Goal: Information Seeking & Learning: Check status

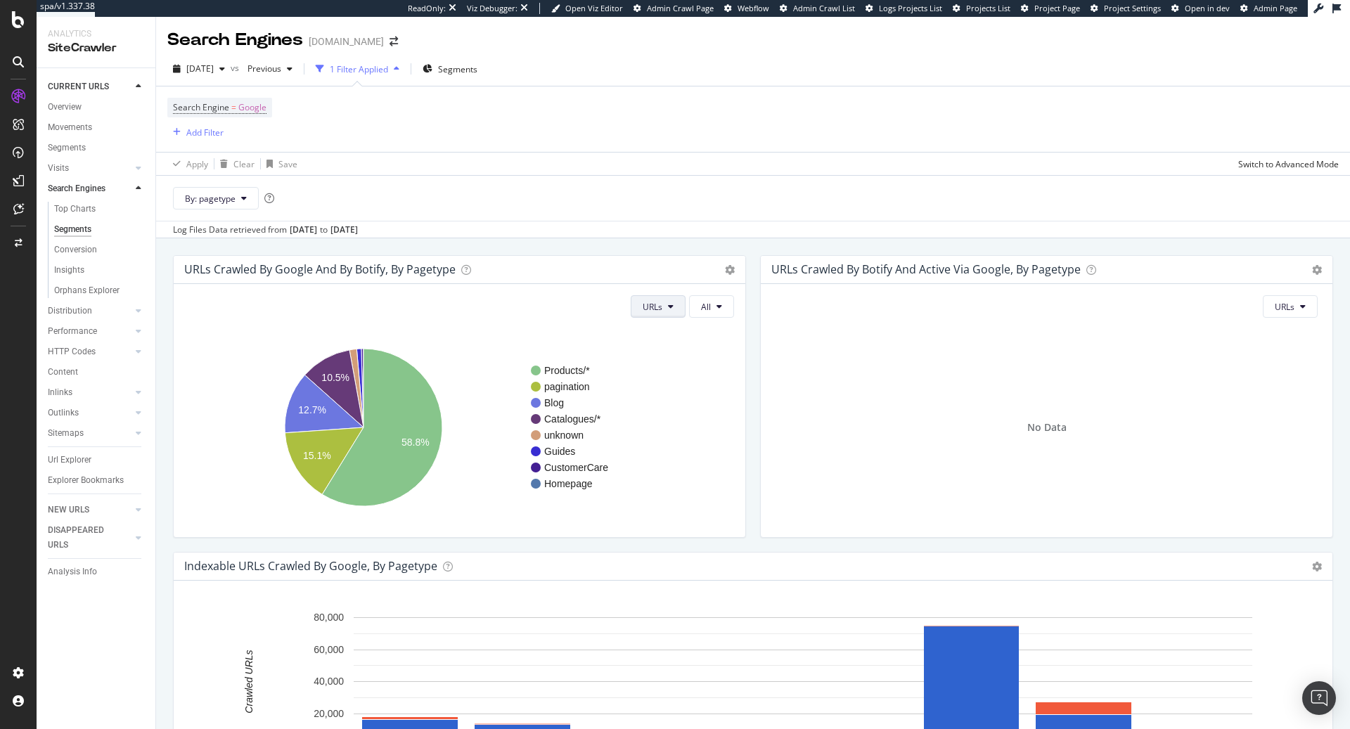
click at [632, 303] on button "URLs" at bounding box center [658, 306] width 55 height 23
click at [655, 358] on span "Crawl Volume" at bounding box center [665, 360] width 54 height 13
